Goal: Task Accomplishment & Management: Use online tool/utility

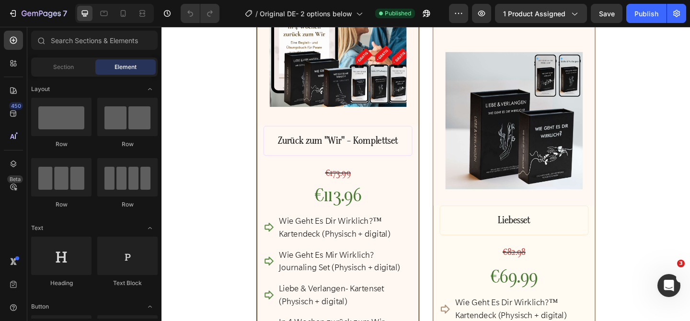
scroll to position [3668, 0]
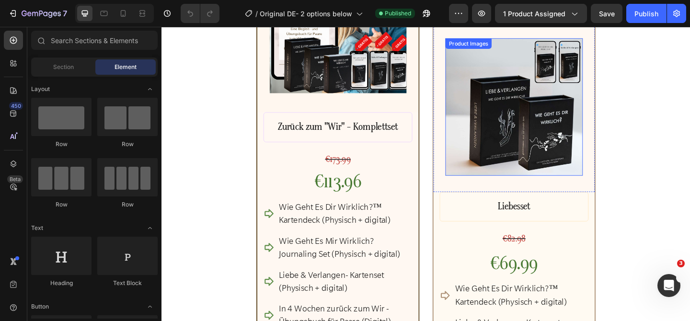
click at [540, 172] on img at bounding box center [545, 114] width 150 height 150
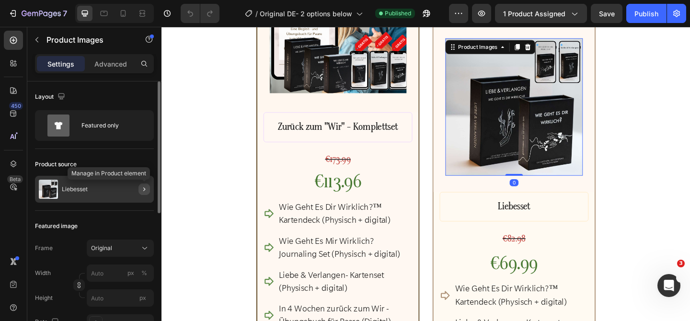
click at [145, 190] on icon "button" at bounding box center [144, 190] width 8 height 8
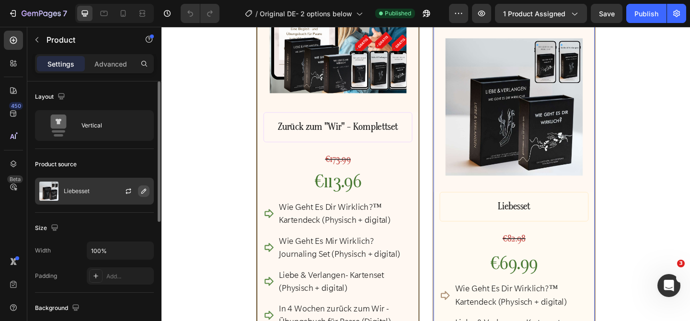
drag, startPoint x: 130, startPoint y: 192, endPoint x: 145, endPoint y: 192, distance: 15.3
click at [145, 192] on div at bounding box center [132, 191] width 42 height 26
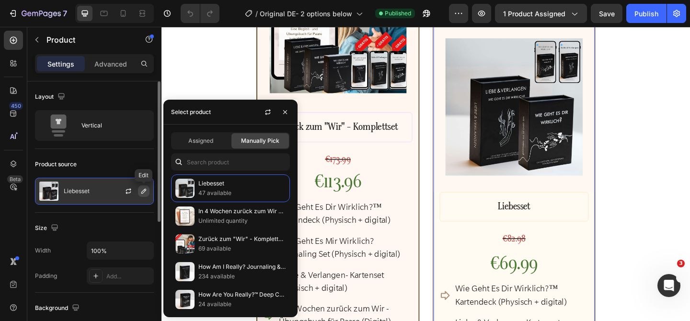
click at [145, 192] on icon "button" at bounding box center [144, 191] width 8 height 8
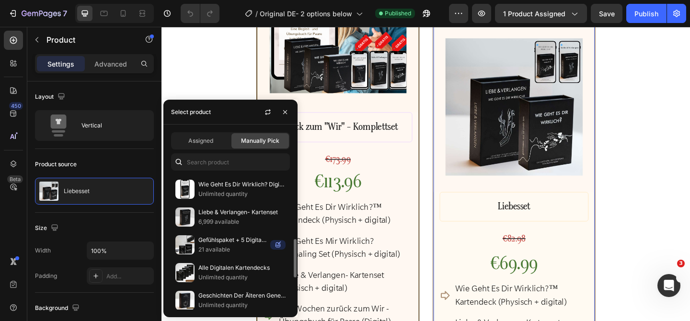
scroll to position [222, 0]
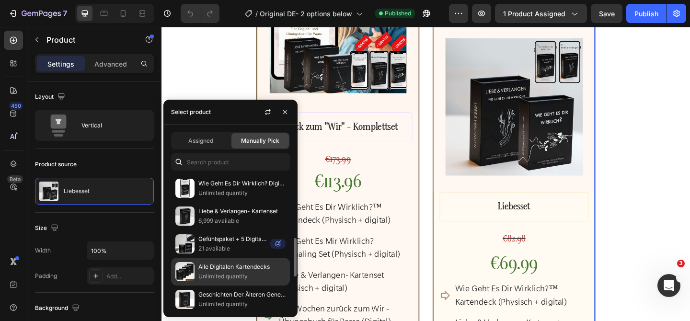
click at [226, 275] on p "Unlimited quantity" at bounding box center [241, 277] width 87 height 10
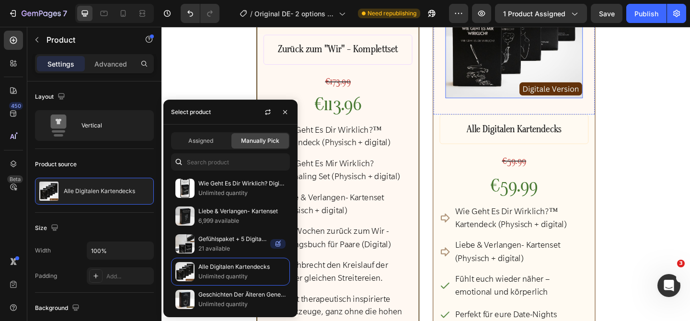
scroll to position [3763, 0]
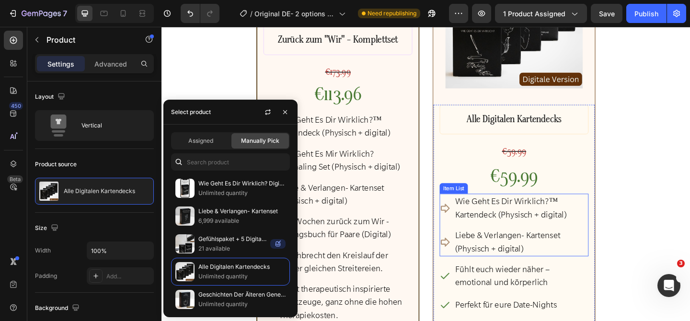
click at [534, 223] on p "Wie Geht Es Dir Wirklich?™ Kartendeck (Physisch + digital)" at bounding box center [553, 224] width 144 height 28
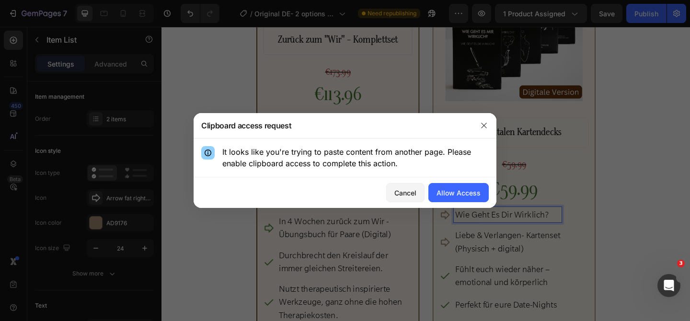
scroll to position [3777, 0]
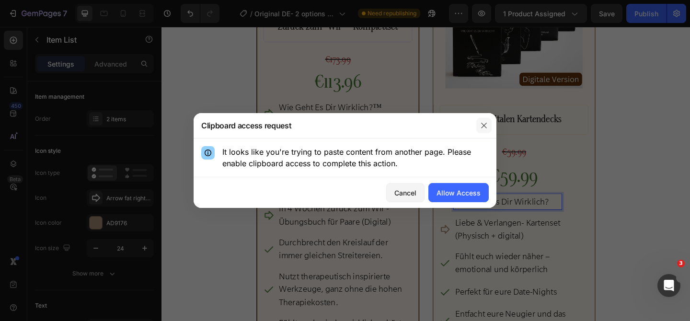
click at [484, 125] on icon "button" at bounding box center [483, 125] width 5 height 5
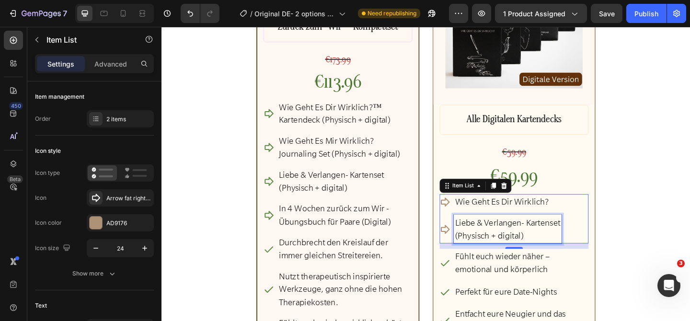
click at [505, 245] on p "Liebe & Verlangen- Kartenset (Physisch + digital)" at bounding box center [538, 247] width 115 height 28
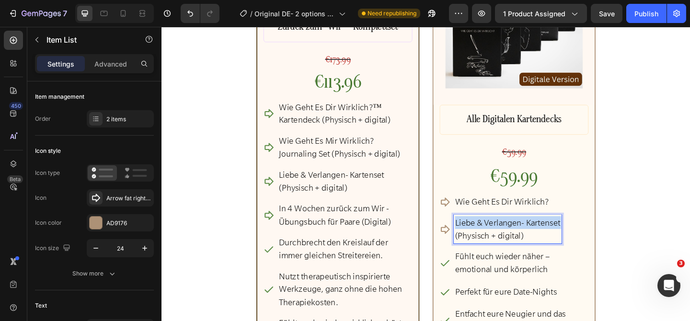
click at [505, 245] on p "Liebe & Verlangen- Kartenset (Physisch + digital)" at bounding box center [538, 247] width 115 height 28
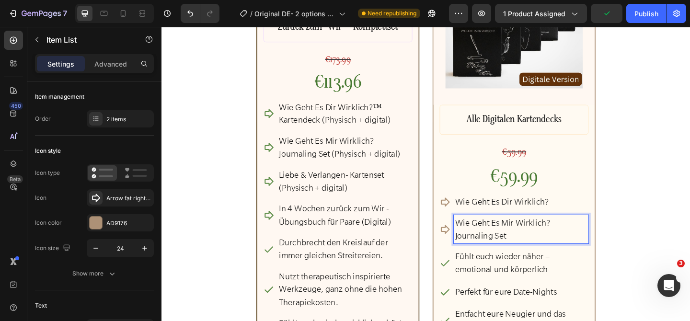
scroll to position [3851, 0]
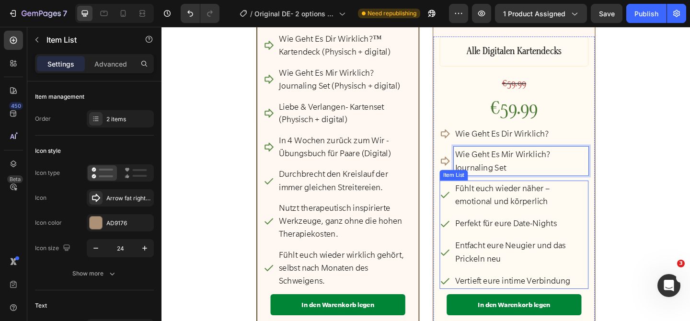
click at [506, 210] on p "Fühlt euch wieder näher – emotional und körperlich" at bounding box center [553, 210] width 144 height 28
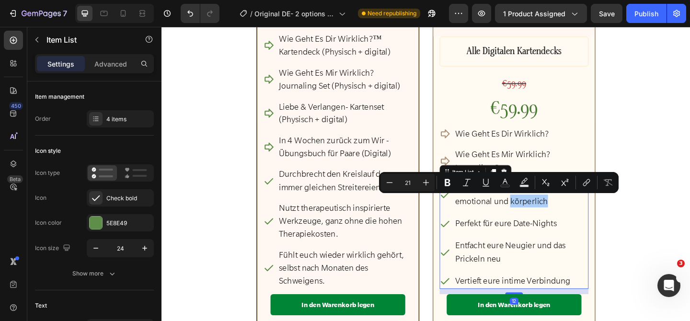
click at [496, 189] on div "Minus 21 Plus Bold Italic Underline Text Color Text Background Color Subscript …" at bounding box center [499, 182] width 236 height 17
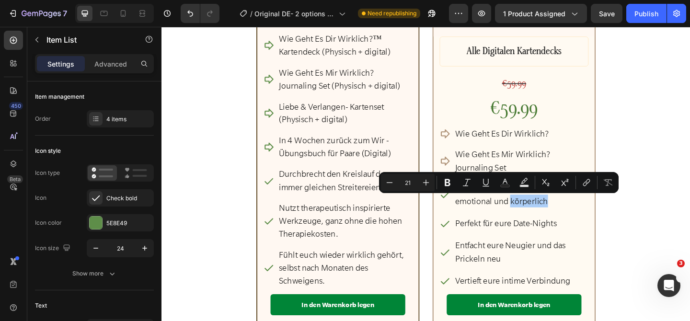
click at [496, 189] on div "Minus 21 Plus Bold Italic Underline Text Color Text Background Color Subscript …" at bounding box center [499, 182] width 236 height 17
drag, startPoint x: 645, startPoint y: 232, endPoint x: 560, endPoint y: 231, distance: 84.9
click at [645, 232] on div "Beste [PERSON_NAME] Text Block Row Product Images Row Zurück zum "Wir" - Komple…" at bounding box center [449, 60] width 575 height 672
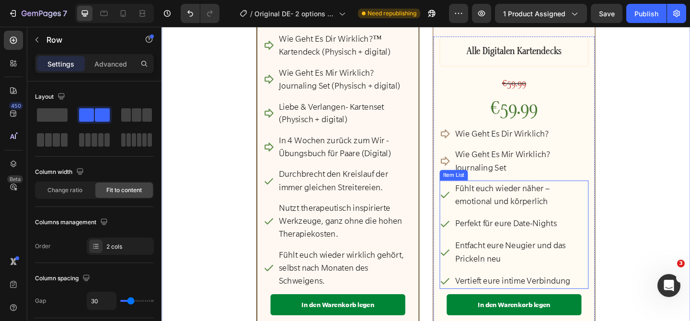
click at [522, 215] on p "Fühlt euch wieder näher – emotional und körperlich" at bounding box center [553, 210] width 144 height 28
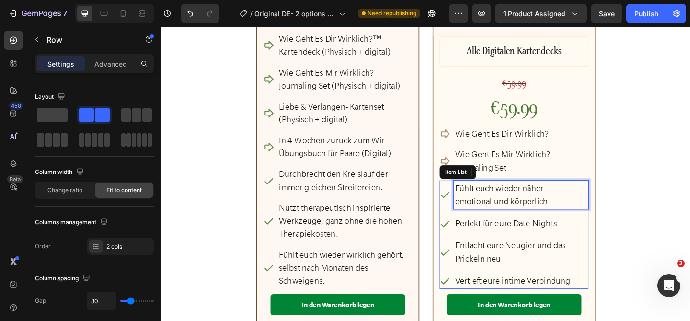
click at [522, 215] on p "Fühlt euch wieder näher – emotional und körperlich" at bounding box center [553, 210] width 144 height 28
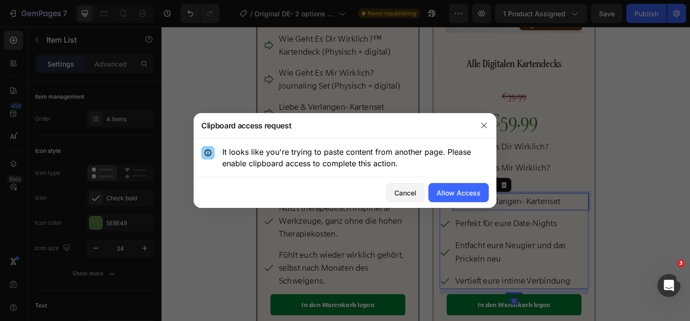
scroll to position [3865, 0]
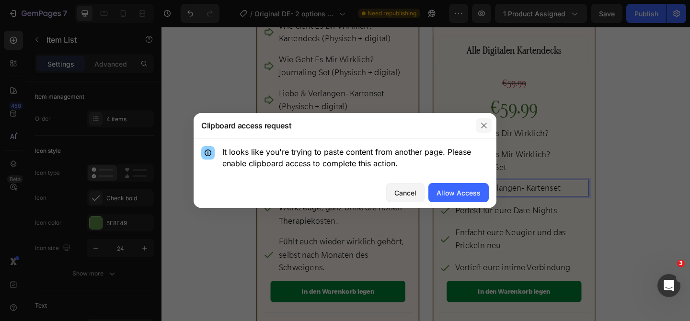
click at [484, 131] on button "button" at bounding box center [484, 125] width 15 height 15
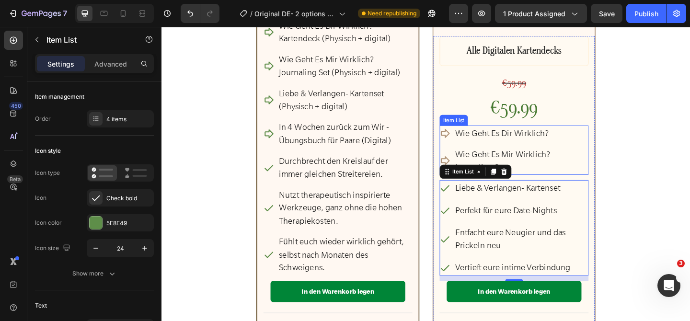
click at [525, 141] on p "Wie Geht Es Dir Wirklich?" at bounding box center [553, 143] width 144 height 14
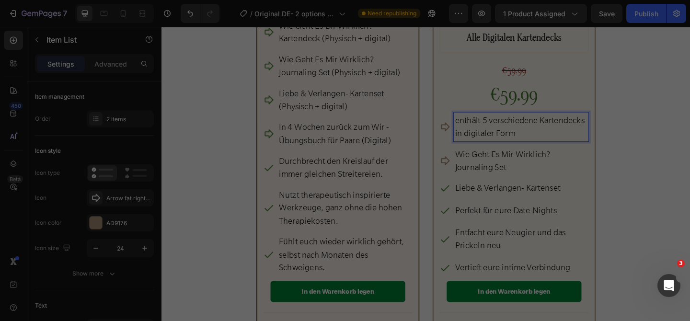
scroll to position [3851, 0]
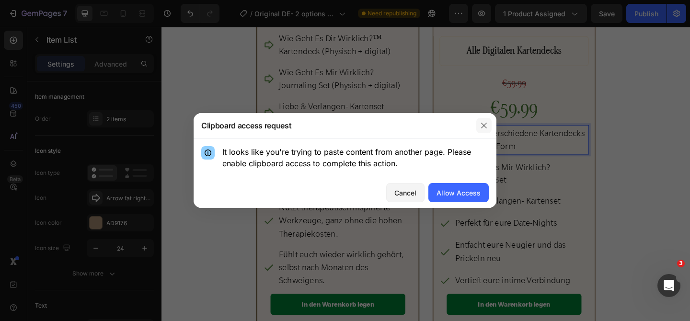
click at [486, 127] on icon "button" at bounding box center [483, 125] width 5 height 5
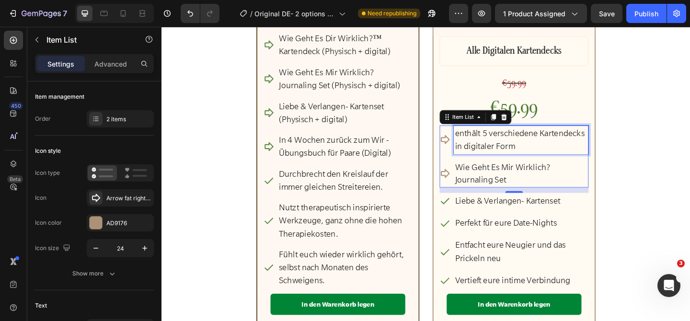
click at [488, 145] on p "enthält 5 verschiedene Kartendecks in digitaler Form" at bounding box center [553, 150] width 144 height 28
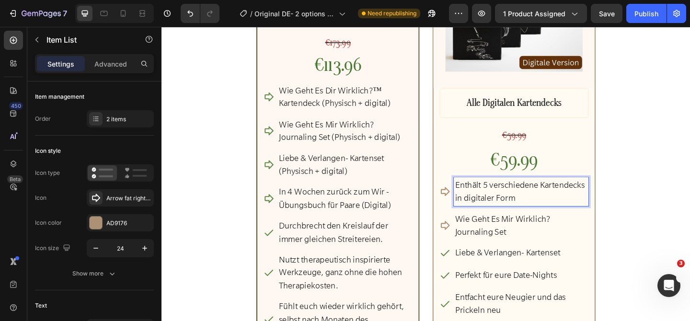
scroll to position [3798, 0]
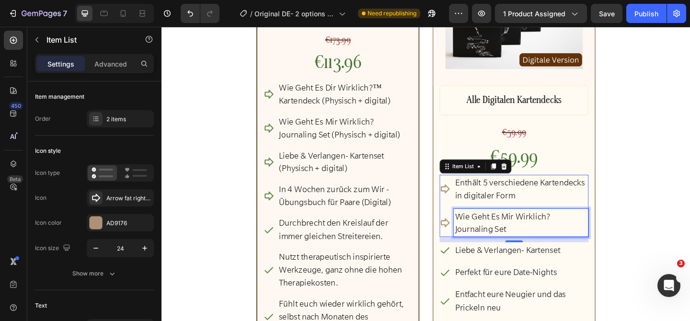
click at [530, 233] on p "Wie Geht Es Mir Wirklich? Journaling Set" at bounding box center [553, 240] width 144 height 28
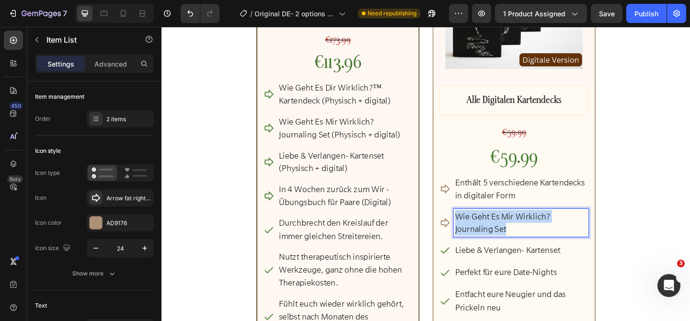
click at [530, 233] on p "Wie Geht Es Mir Wirklich? Journaling Set" at bounding box center [553, 240] width 144 height 28
click at [668, 239] on div "Beste [PERSON_NAME] Text Block Row Product Images Row Zurück zum "Wir" - Komple…" at bounding box center [449, 114] width 575 height 672
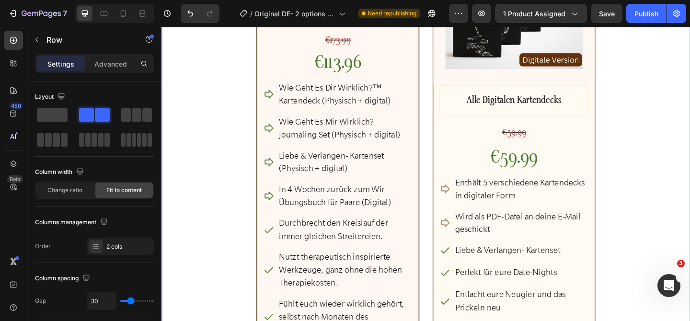
scroll to position [3857, 0]
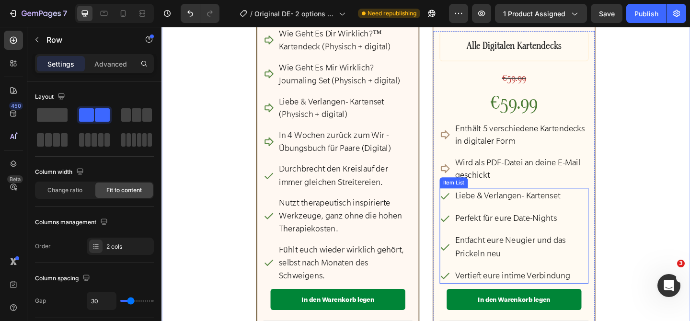
click at [469, 207] on icon at bounding box center [470, 211] width 12 height 12
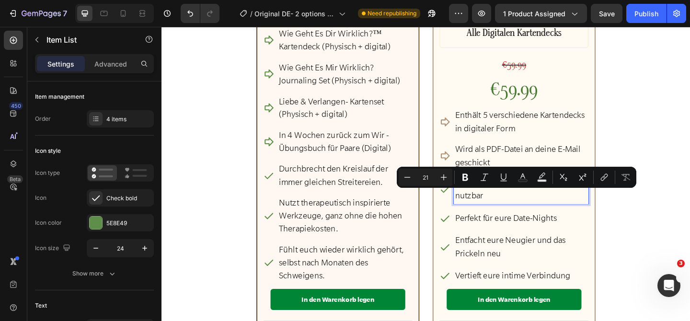
scroll to position [3842, 0]
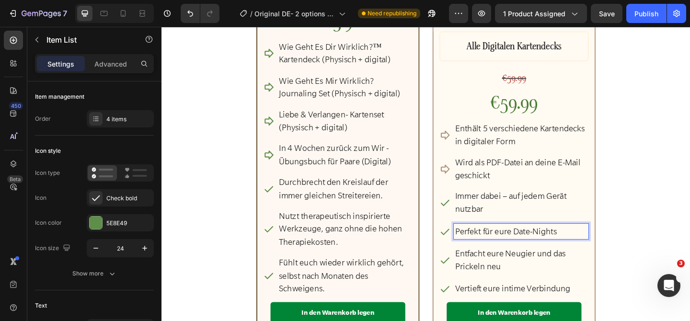
click at [500, 248] on p "Perfekt für eure Date-Nights" at bounding box center [553, 250] width 144 height 14
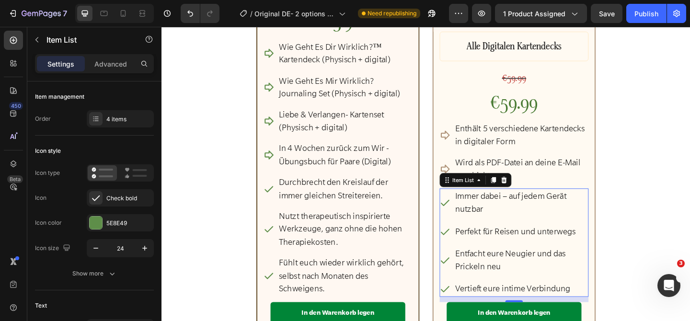
click at [517, 311] on p "Vertieft eure intime Verbindung" at bounding box center [553, 312] width 144 height 14
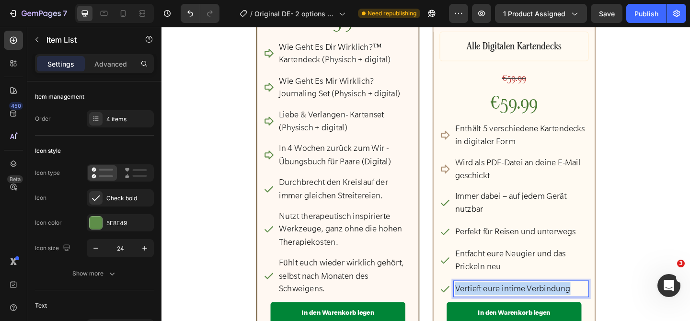
click at [517, 311] on p "Vertieft eure intime Verbindung" at bounding box center [553, 312] width 144 height 14
click at [522, 278] on p "Entfacht eure Neugier und das Prickeln neu" at bounding box center [553, 281] width 144 height 28
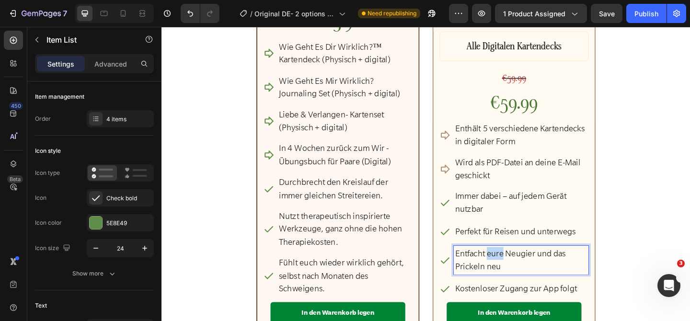
click at [522, 278] on p "Entfacht eure Neugier und das Prickeln neu" at bounding box center [553, 281] width 144 height 28
copy p "Entfacht eure Neugier und das Prickeln neu"
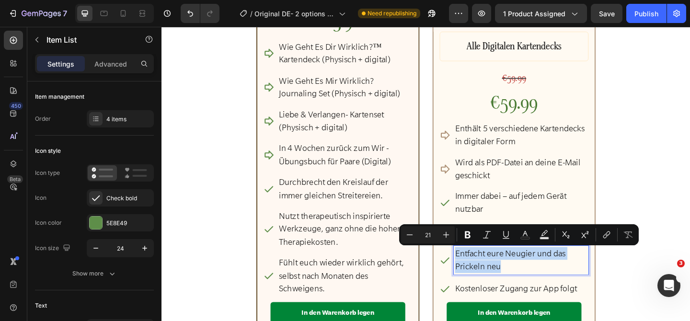
click at [516, 280] on p "Entfacht eure Neugier und das Prickeln neu" at bounding box center [553, 281] width 144 height 28
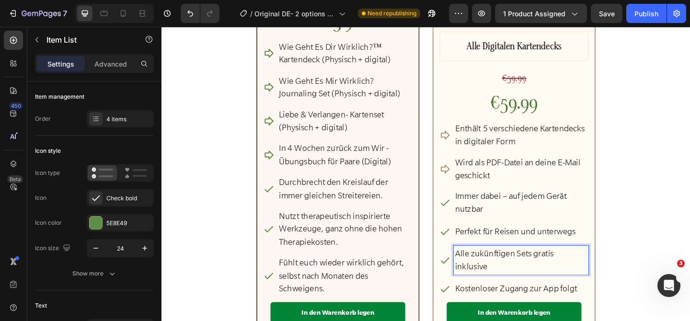
scroll to position [3857, 0]
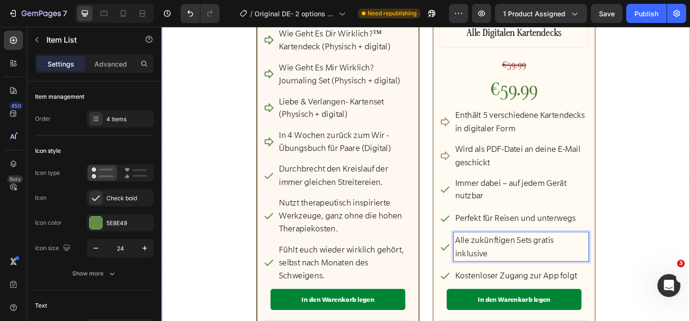
click at [670, 249] on div "Beste [PERSON_NAME] Text Block Row Product Images Row Zurück zum "Wir" - Komple…" at bounding box center [449, 55] width 575 height 672
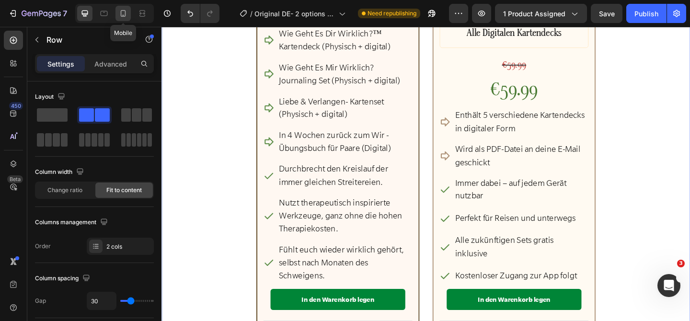
drag, startPoint x: 121, startPoint y: 19, endPoint x: 265, endPoint y: 77, distance: 155.7
click at [121, 19] on div at bounding box center [123, 13] width 15 height 15
type input "0"
type input "100%"
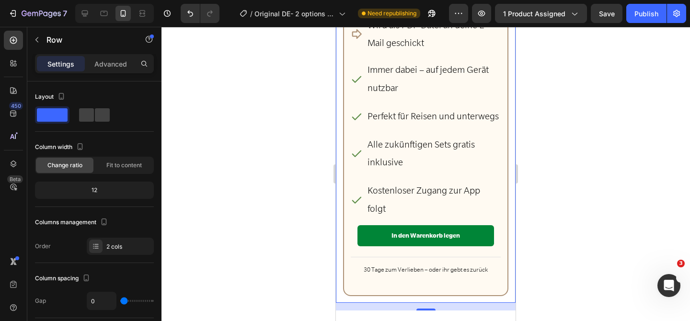
scroll to position [4589, 0]
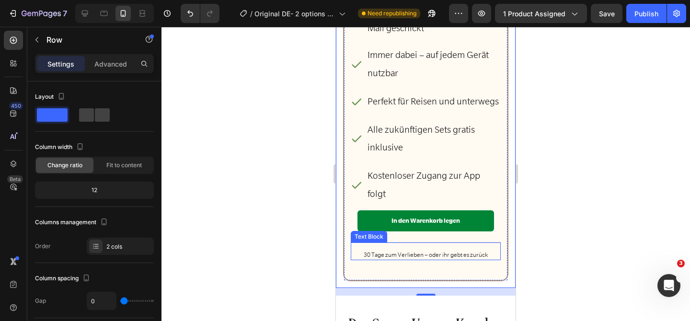
click at [421, 251] on p "30 Tage zum Verlieben – oder ihr gebt es zurück" at bounding box center [426, 255] width 148 height 9
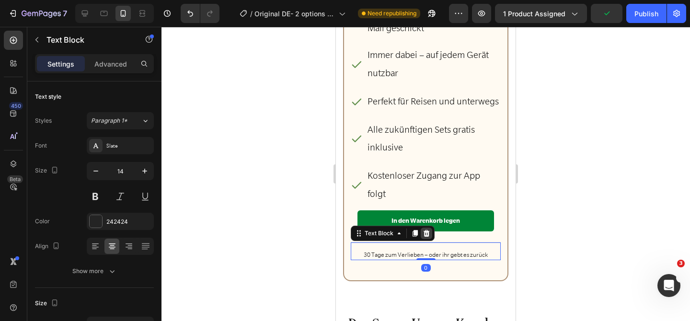
click at [424, 230] on icon at bounding box center [427, 233] width 6 height 7
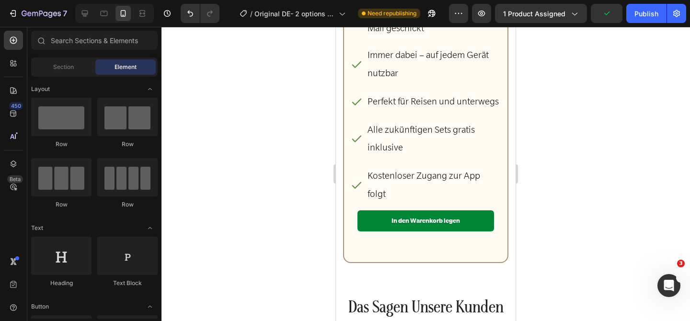
scroll to position [4787, 0]
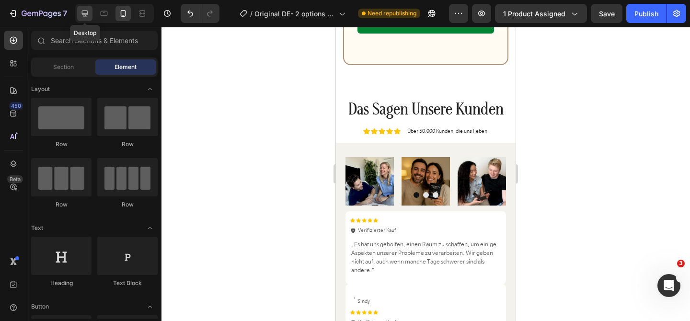
click at [81, 20] on div at bounding box center [84, 13] width 15 height 15
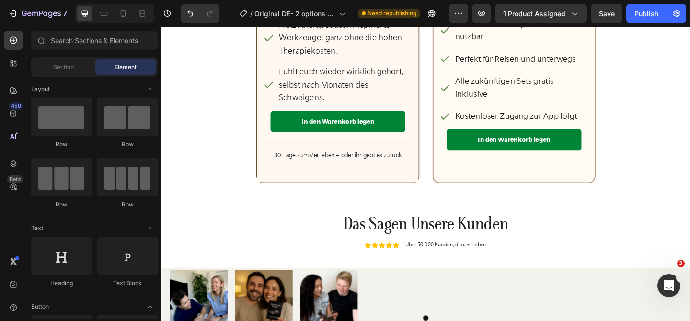
scroll to position [4048, 0]
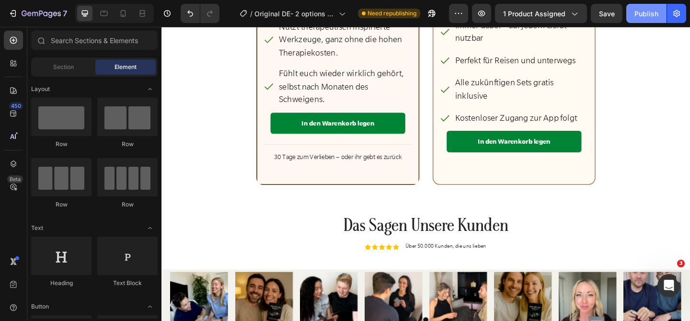
click at [642, 17] on div "Publish" at bounding box center [647, 14] width 24 height 10
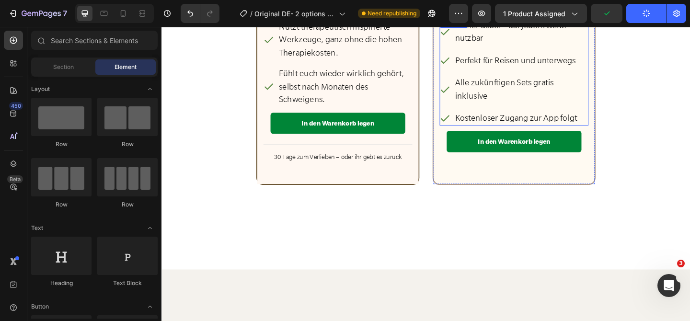
scroll to position [3708, 0]
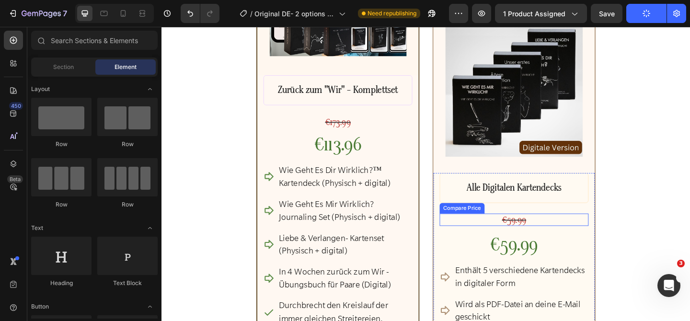
click at [543, 244] on div "€59.99" at bounding box center [545, 236] width 162 height 13
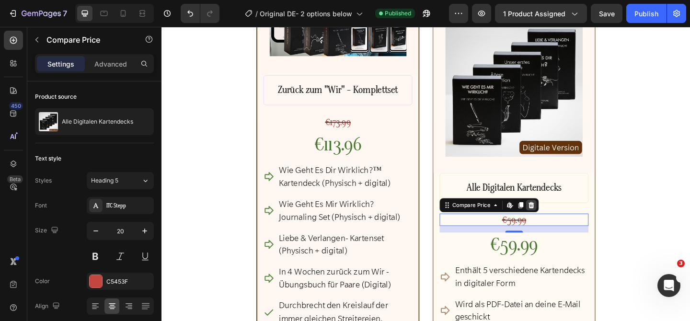
click at [562, 224] on icon at bounding box center [564, 221] width 6 height 7
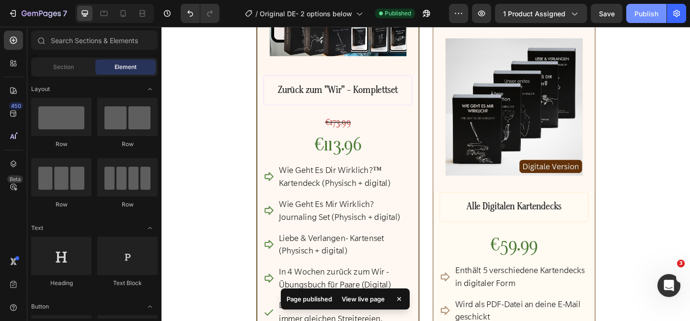
click at [649, 15] on div "Publish" at bounding box center [647, 14] width 24 height 10
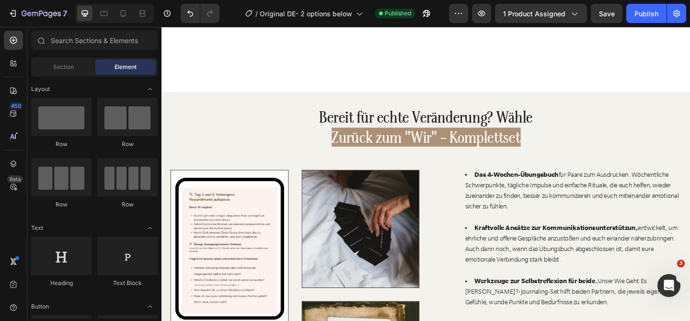
scroll to position [3243, 0]
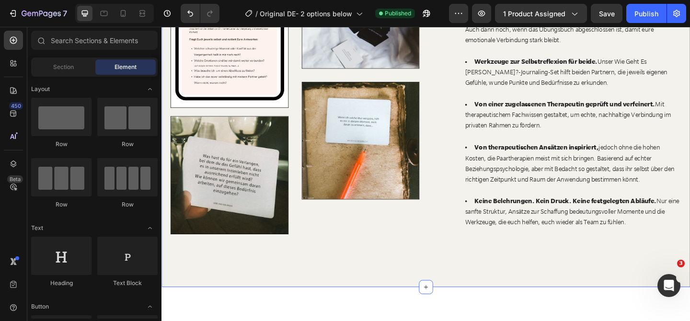
click at [262, 105] on div "Bereit für echte Veränderung? Wähle Zurück zum "Wir" - Komplettset Heading Imag…" at bounding box center [449, 84] width 575 height 451
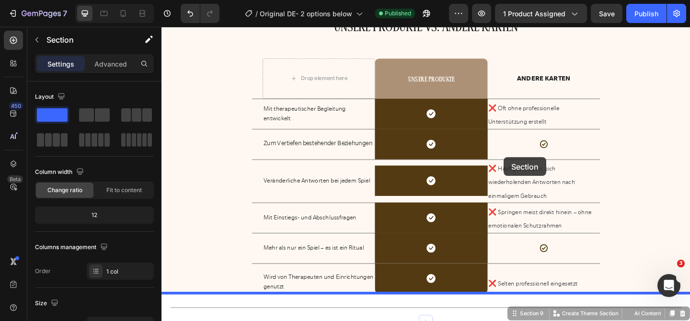
scroll to position [2744, 0]
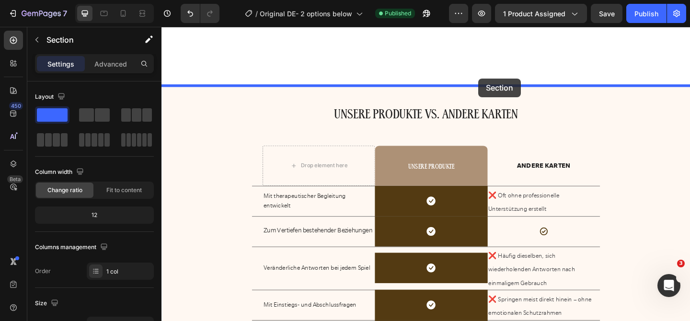
drag, startPoint x: 548, startPoint y: 94, endPoint x: 513, endPoint y: 107, distance: 36.7
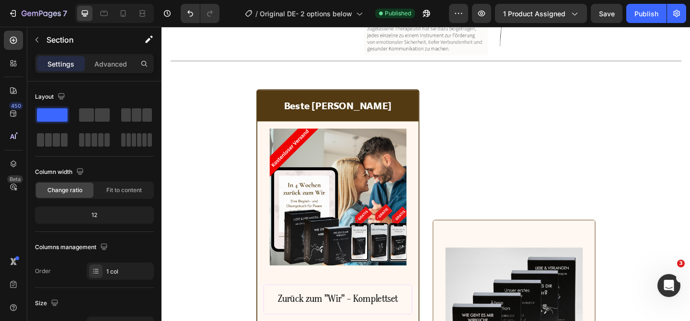
scroll to position [3731, 0]
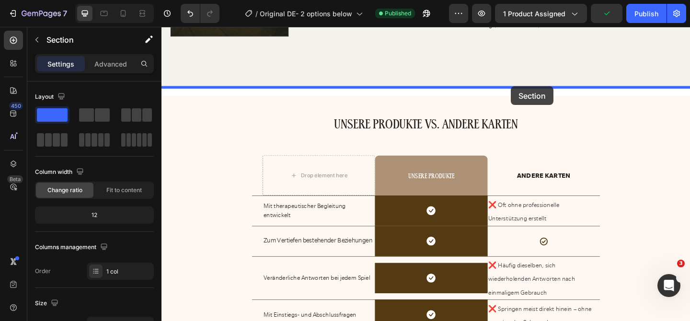
scroll to position [3096, 0]
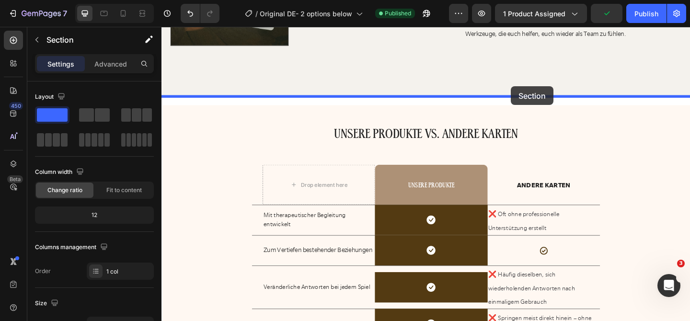
drag, startPoint x: 542, startPoint y: 60, endPoint x: 542, endPoint y: 92, distance: 31.6
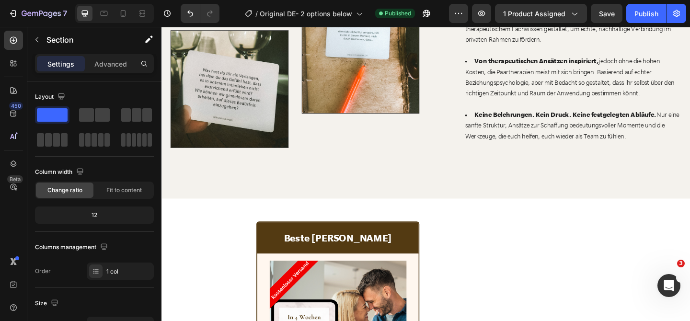
scroll to position [2969, 0]
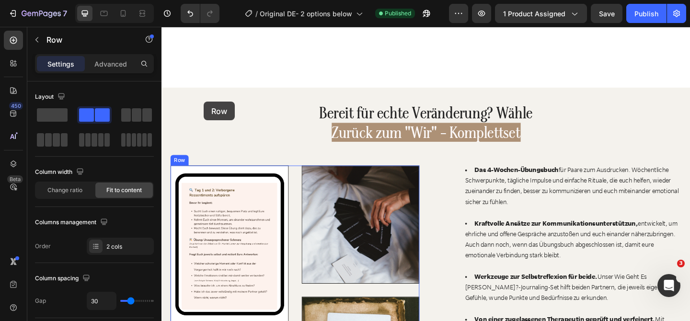
scroll to position [2635, 0]
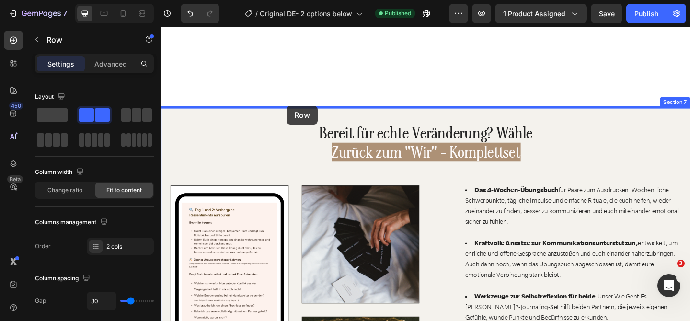
drag, startPoint x: 169, startPoint y: 246, endPoint x: 298, endPoint y: 113, distance: 185.1
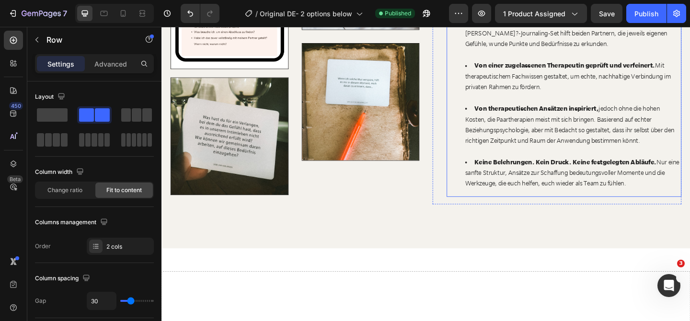
scroll to position [3779, 0]
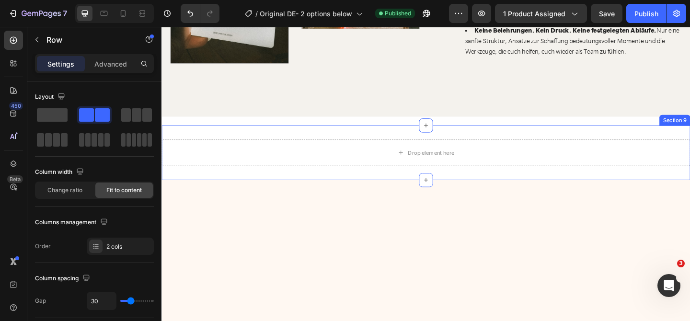
click at [492, 139] on div "Drop element here Section 9" at bounding box center [449, 163] width 575 height 59
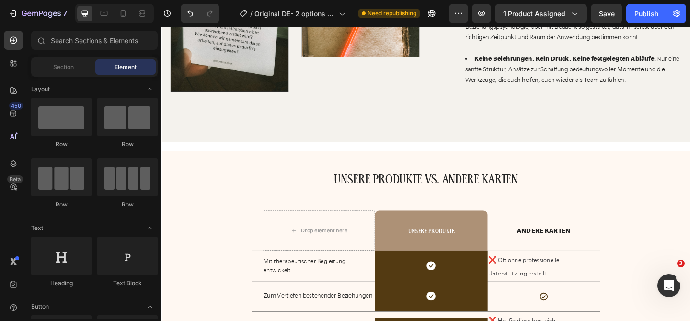
scroll to position [3751, 0]
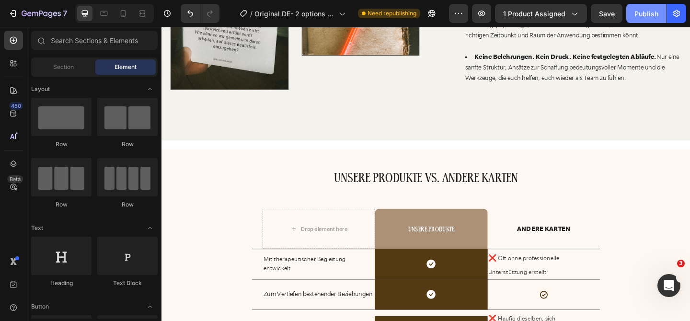
click at [644, 6] on button "Publish" at bounding box center [647, 13] width 40 height 19
